Goal: Transaction & Acquisition: Purchase product/service

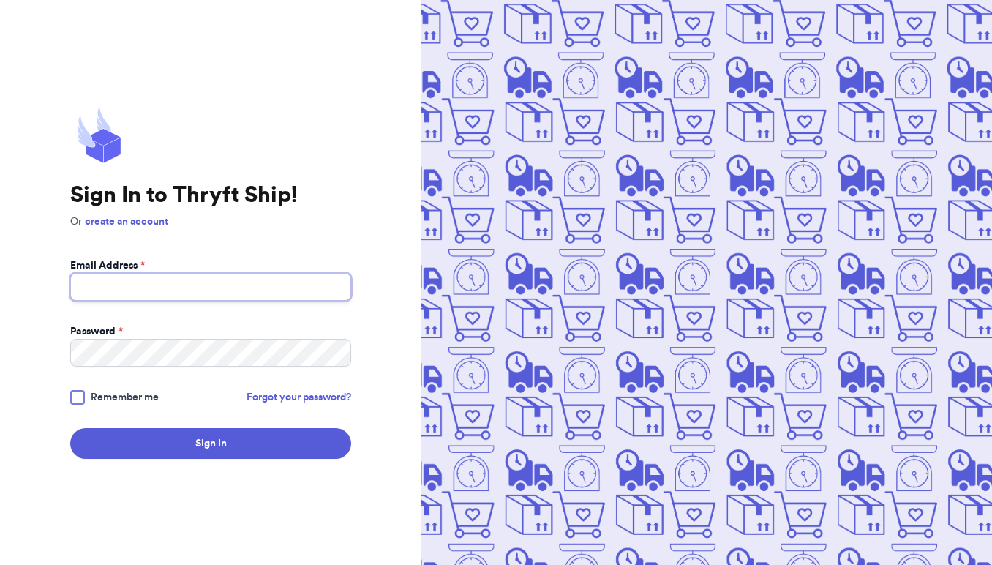
type input "[EMAIL_ADDRESS][DOMAIN_NAME]"
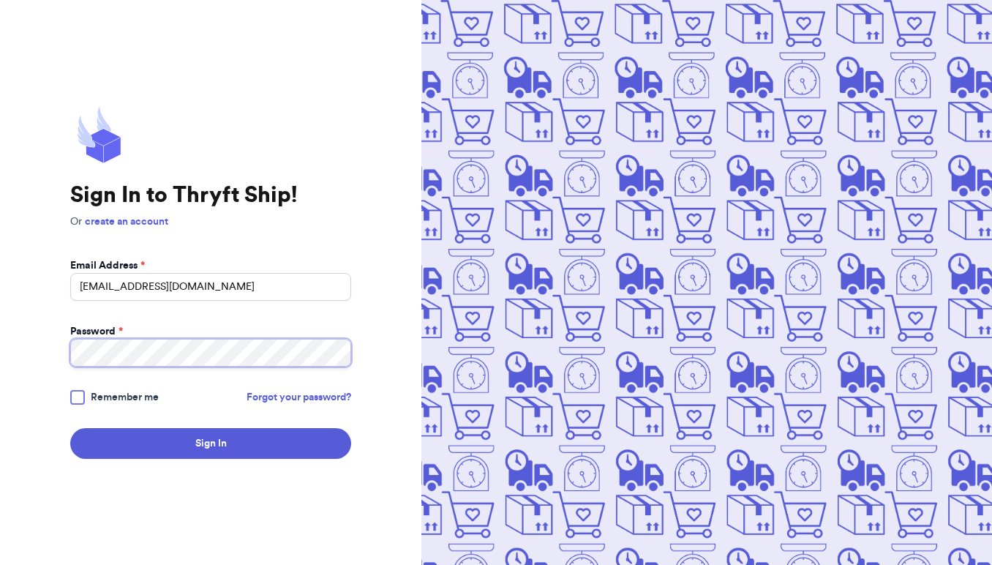
click at [211, 443] on button "Sign In" at bounding box center [210, 443] width 281 height 31
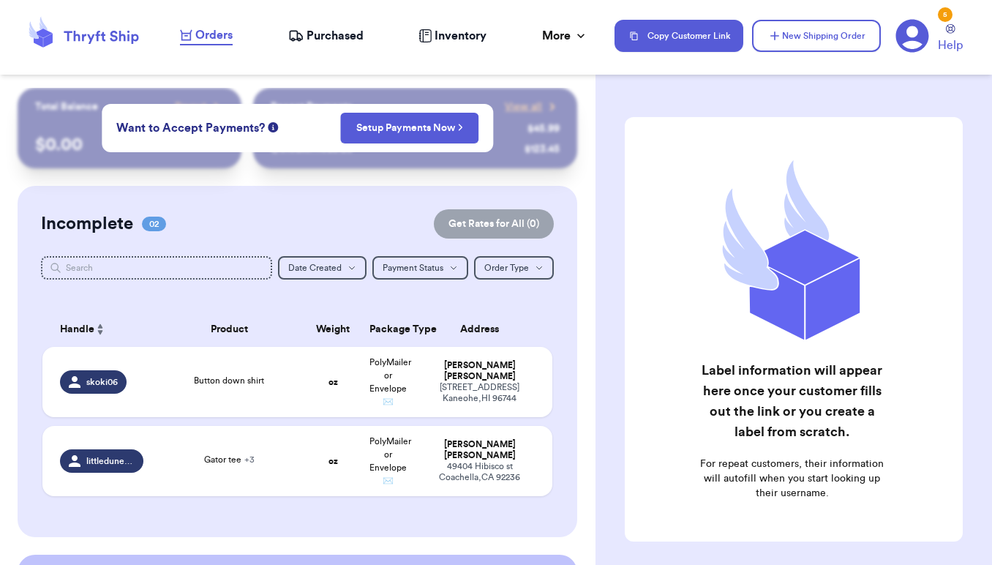
scroll to position [69, 0]
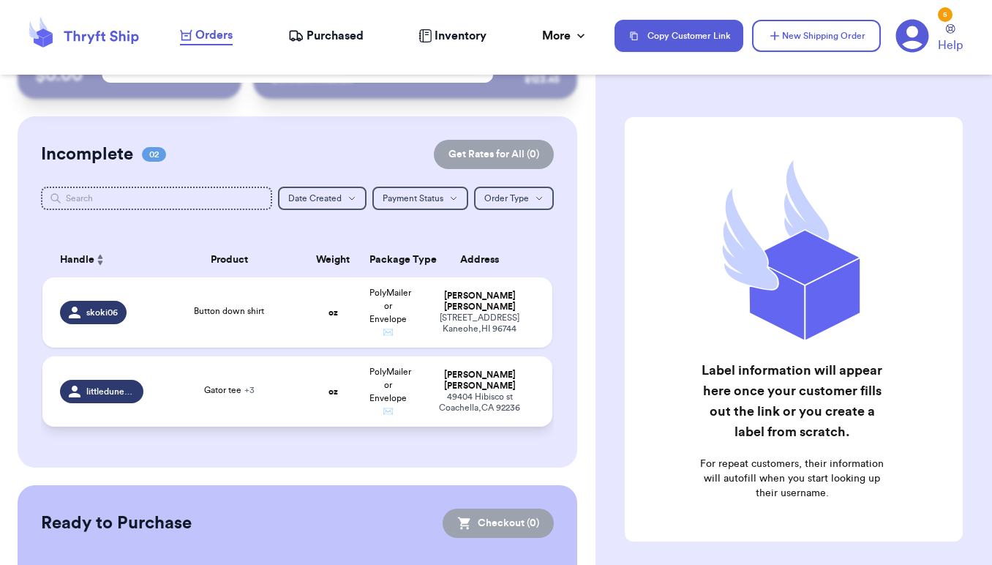
click at [118, 397] on span "littledunesndaisies" at bounding box center [110, 391] width 48 height 12
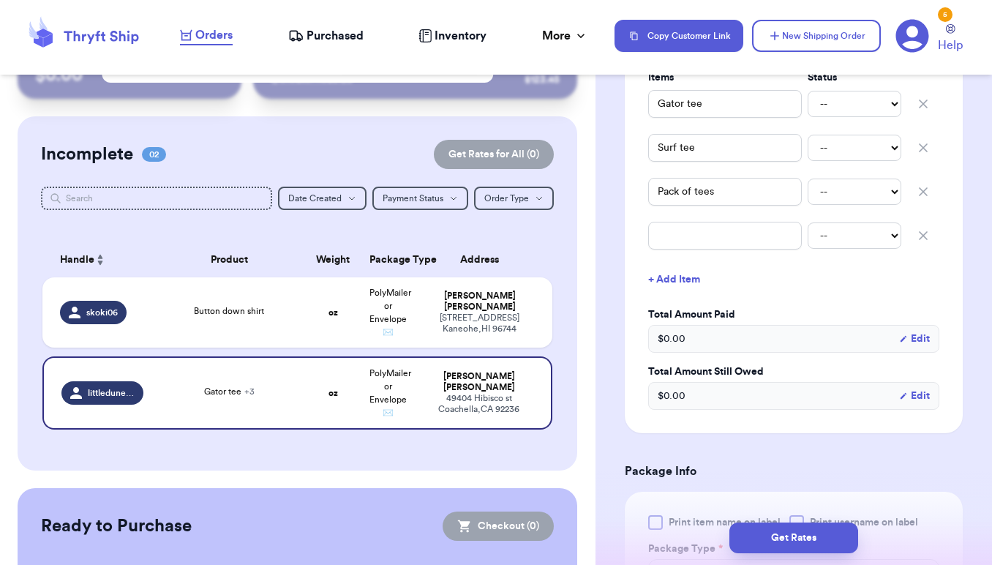
scroll to position [383, 0]
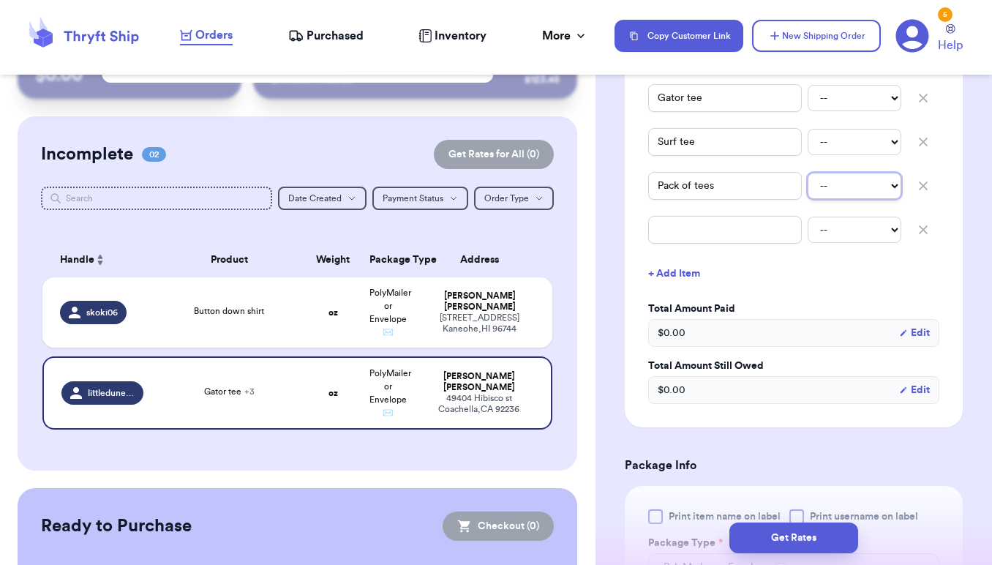
select select "paid"
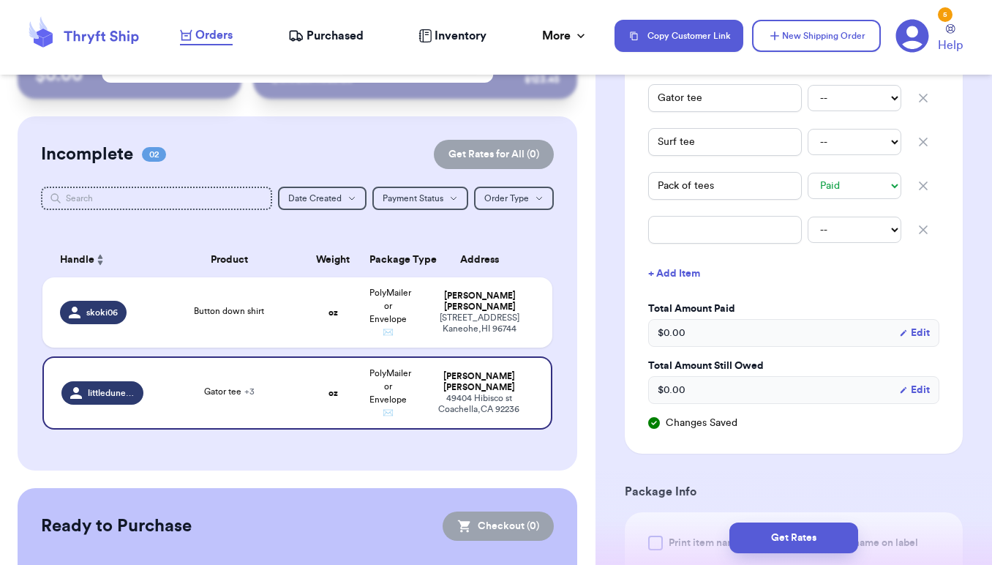
click at [831, 135] on div "Surf tee -- Paid Owes" at bounding box center [793, 142] width 291 height 32
select select "paid"
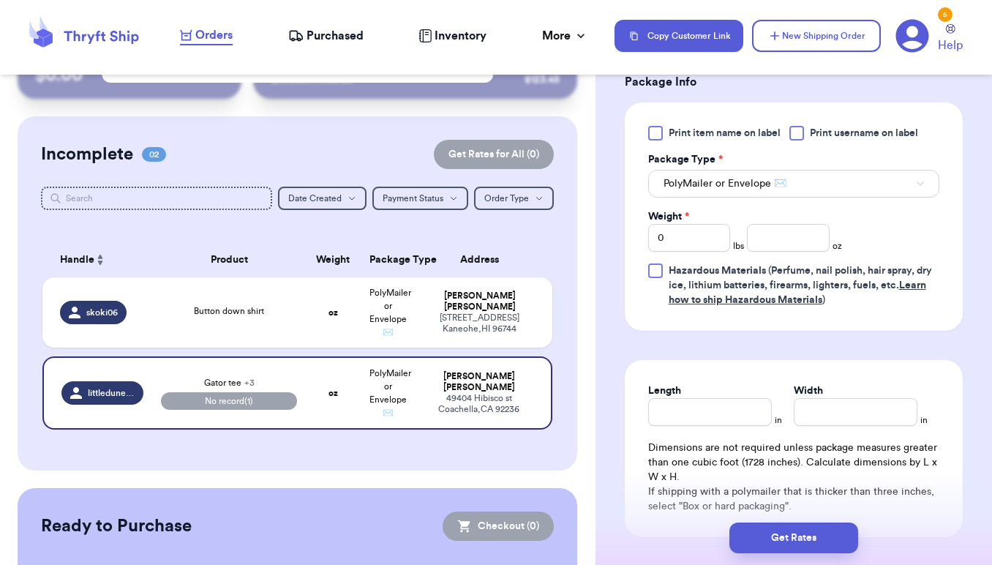
scroll to position [823, 0]
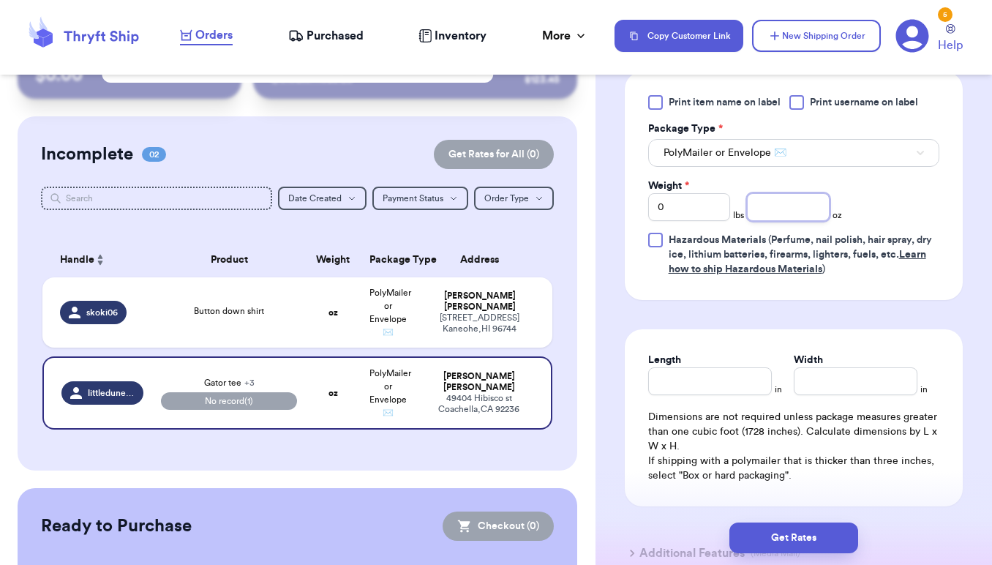
click at [772, 214] on input "number" at bounding box center [788, 207] width 83 height 28
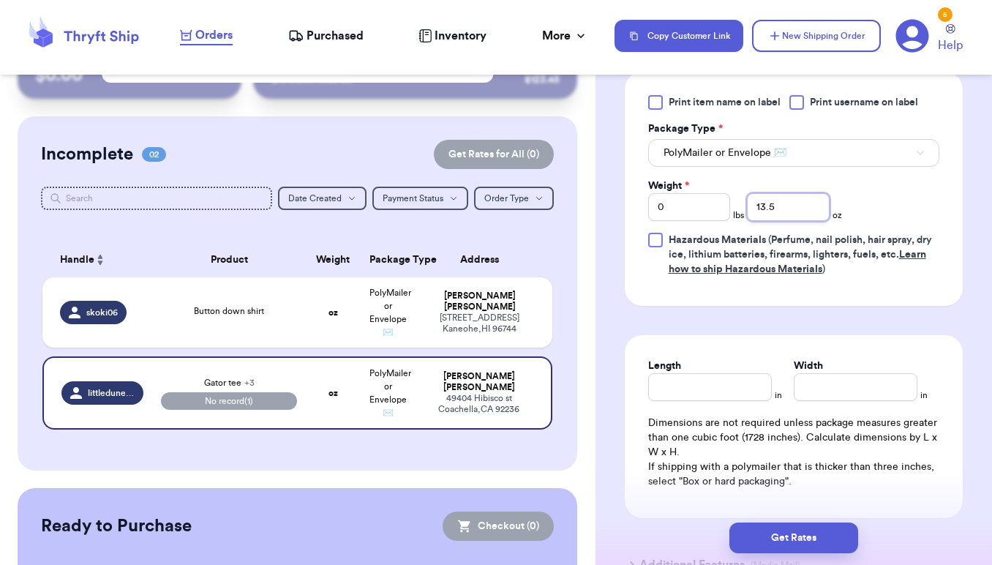
type input "13.5"
click at [735, 390] on div "Length" at bounding box center [710, 379] width 124 height 42
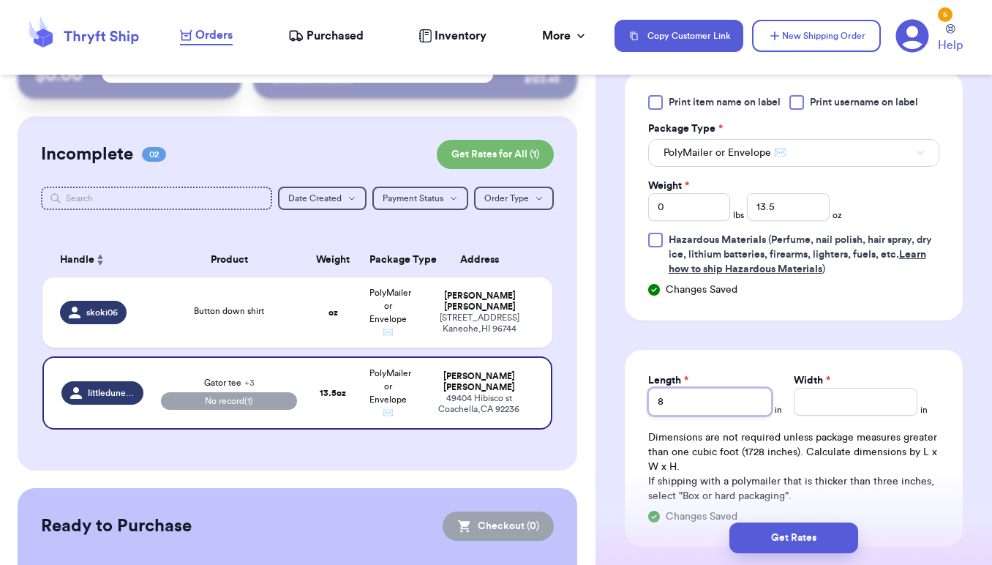
type input "8"
click at [815, 399] on input "Width *" at bounding box center [855, 402] width 124 height 28
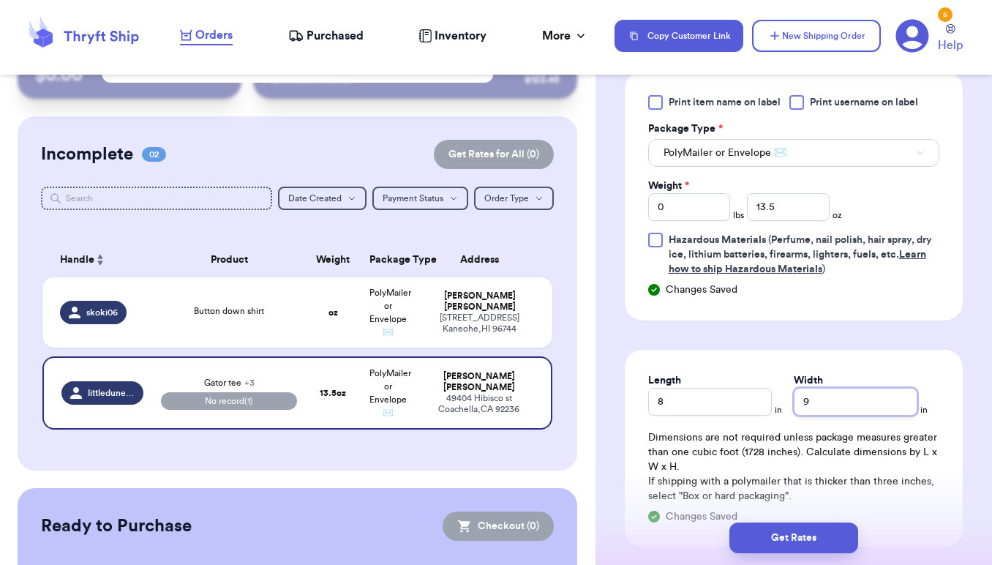
type input "9"
click at [846, 363] on div "Length 8 in Width 9 in Dimensions are not required unless package measures grea…" at bounding box center [794, 448] width 338 height 197
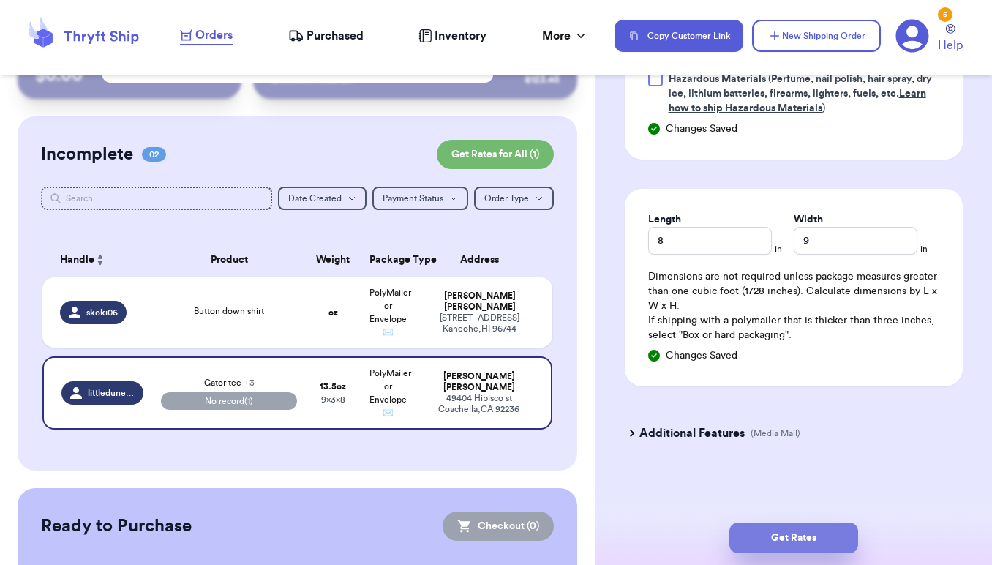
scroll to position [987, 0]
click at [803, 543] on button "Get Rates" at bounding box center [793, 537] width 129 height 31
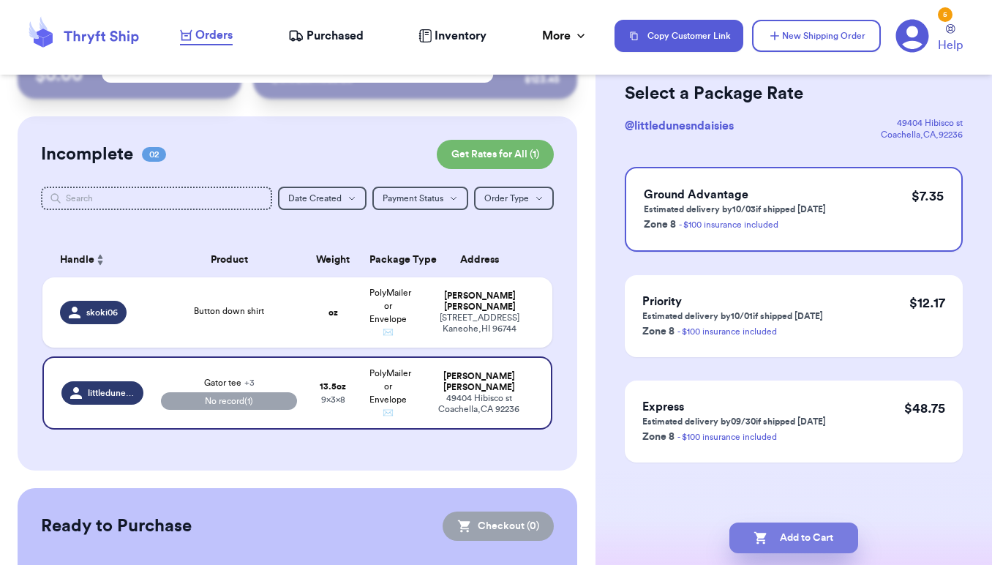
scroll to position [67, 0]
click at [783, 538] on button "Add to Cart" at bounding box center [793, 537] width 129 height 31
checkbox input "true"
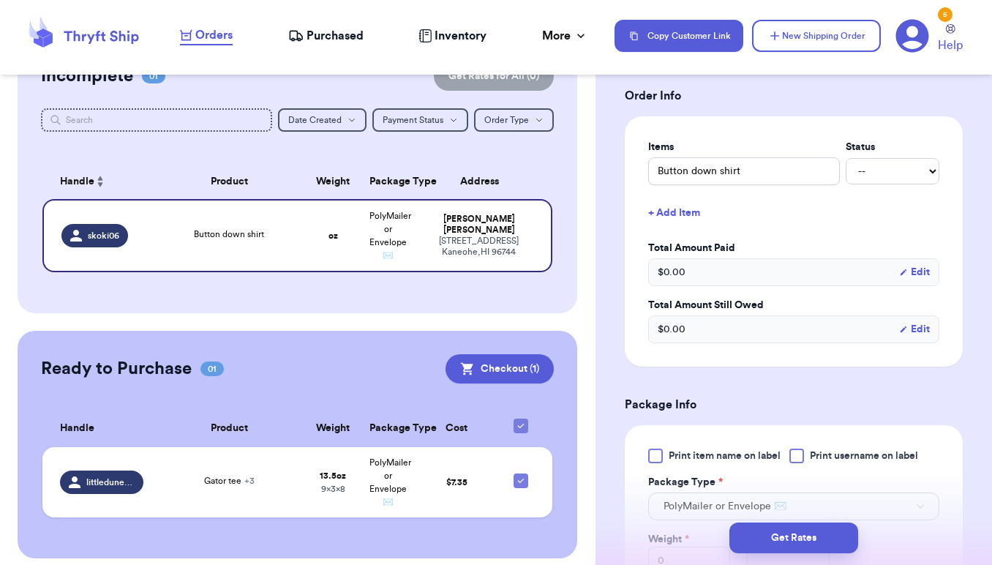
scroll to position [155, 0]
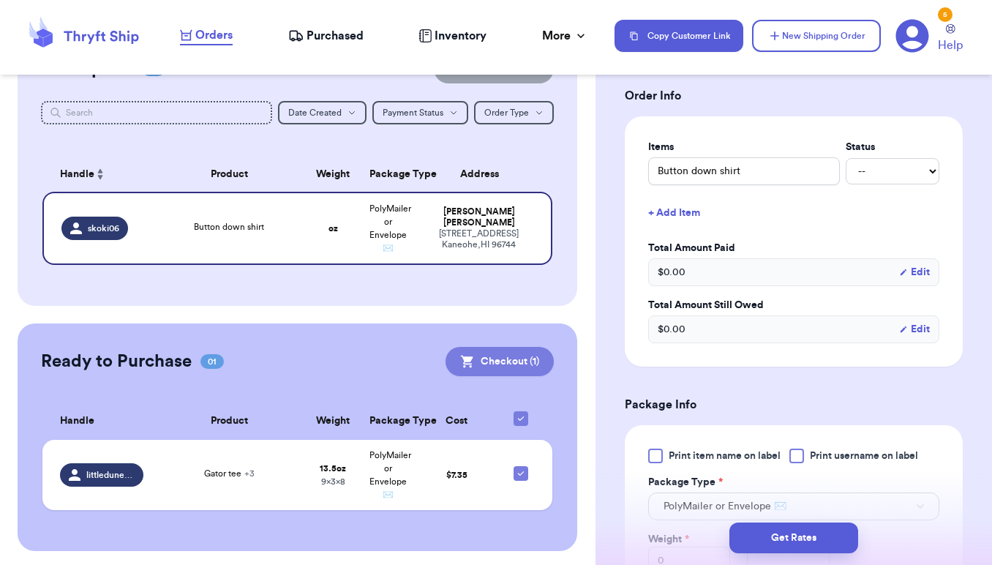
click at [502, 352] on button "Checkout ( 1 )" at bounding box center [499, 361] width 108 height 29
